Goal: Task Accomplishment & Management: Manage account settings

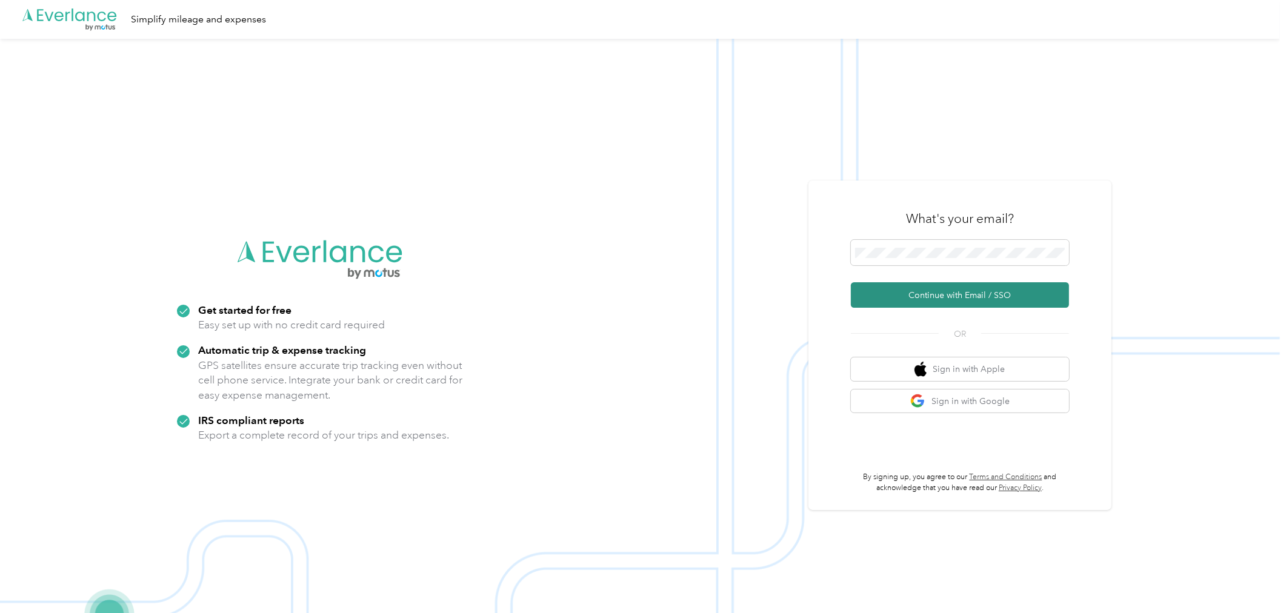
click at [1049, 298] on button "Continue with Email / SSO" at bounding box center [960, 294] width 218 height 25
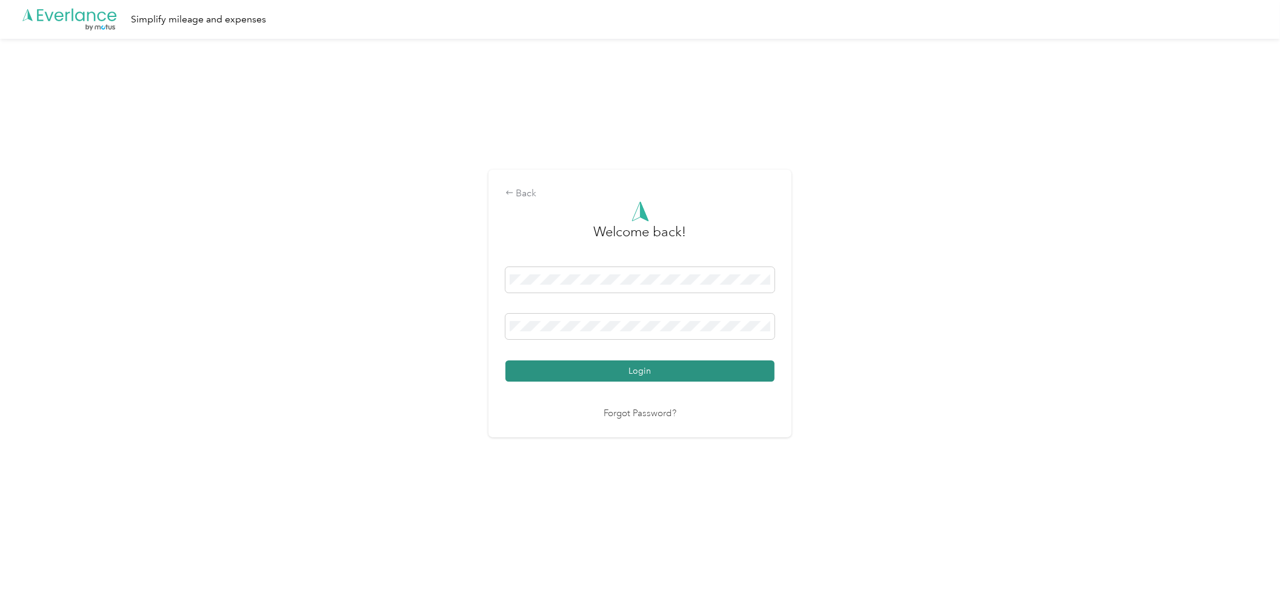
click at [764, 371] on button "Login" at bounding box center [639, 371] width 269 height 21
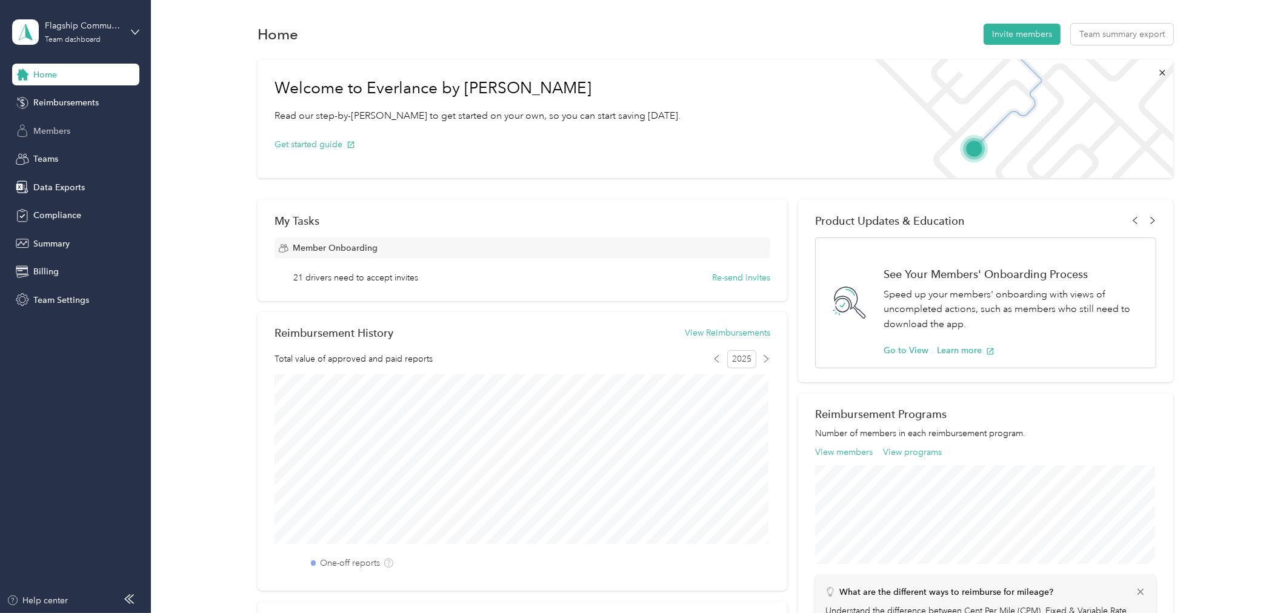
click at [53, 129] on span "Members" at bounding box center [51, 131] width 37 height 13
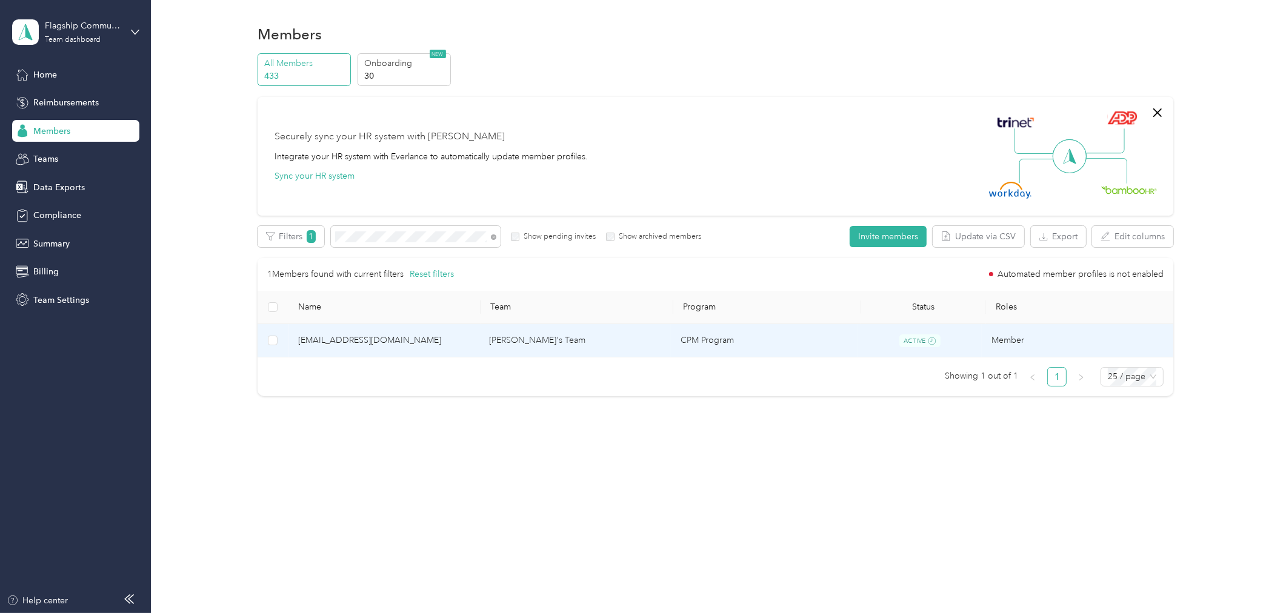
click at [346, 338] on span "[EMAIL_ADDRESS][DOMAIN_NAME]" at bounding box center [384, 340] width 172 height 13
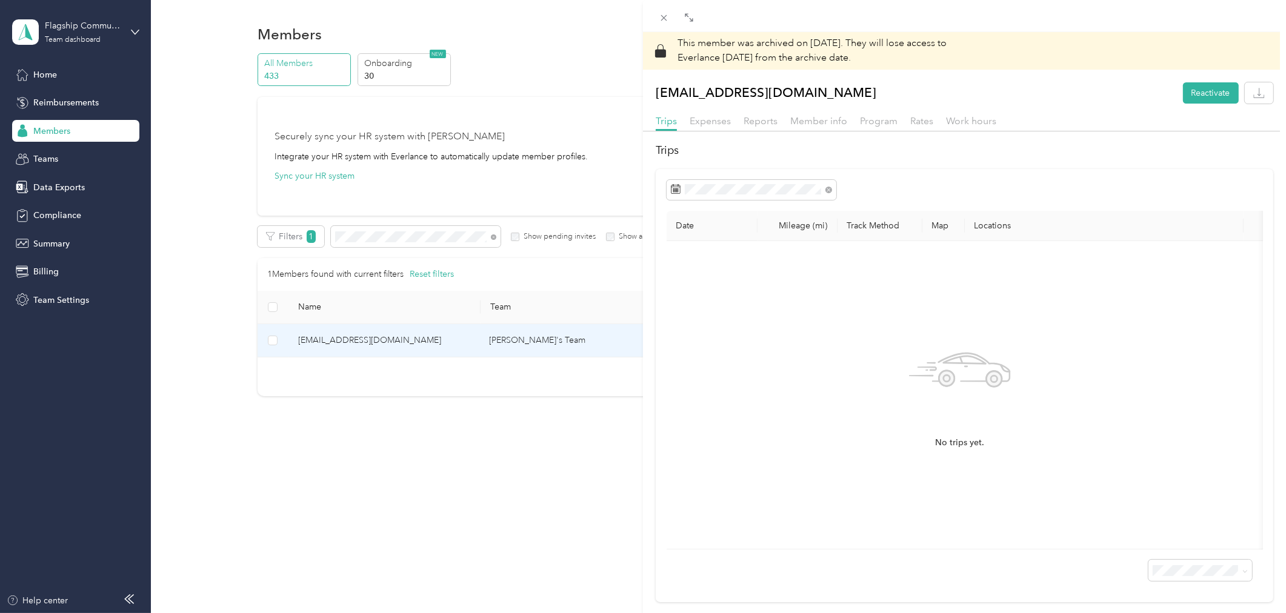
click at [125, 35] on div "This member was archived on [DATE] . They will lose access to Everlance [DATE] …" at bounding box center [643, 306] width 1286 height 613
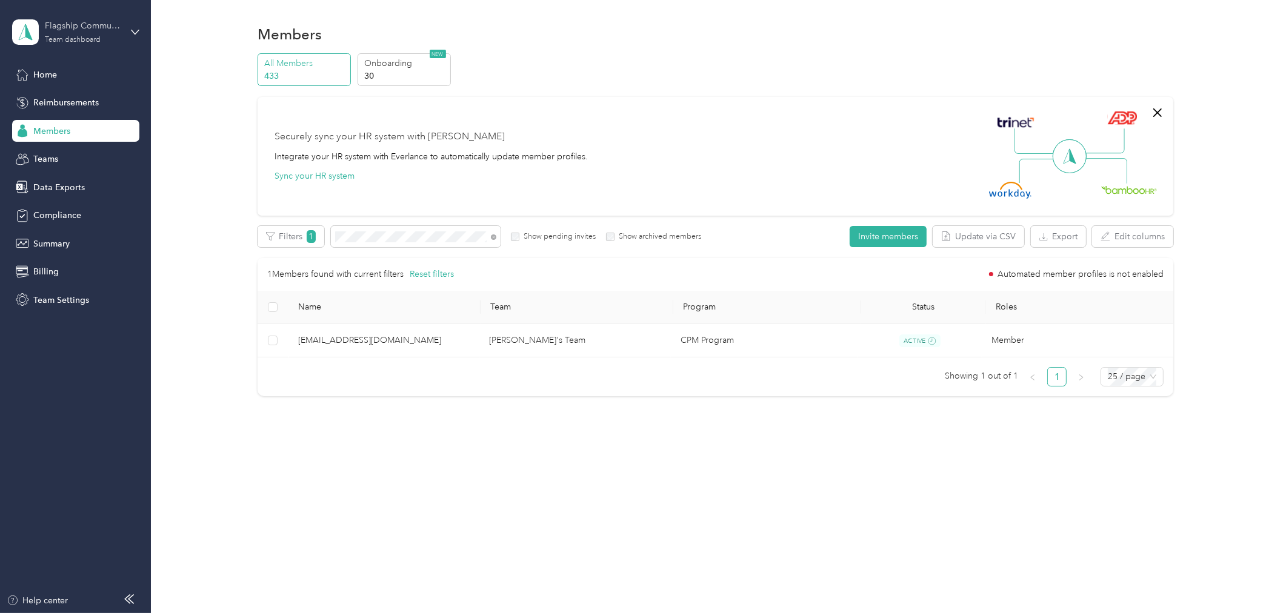
click at [65, 39] on div "Team dashboard" at bounding box center [73, 39] width 56 height 7
click at [73, 158] on div "Log out" at bounding box center [140, 149] width 238 height 21
